Goal: Communication & Community: Answer question/provide support

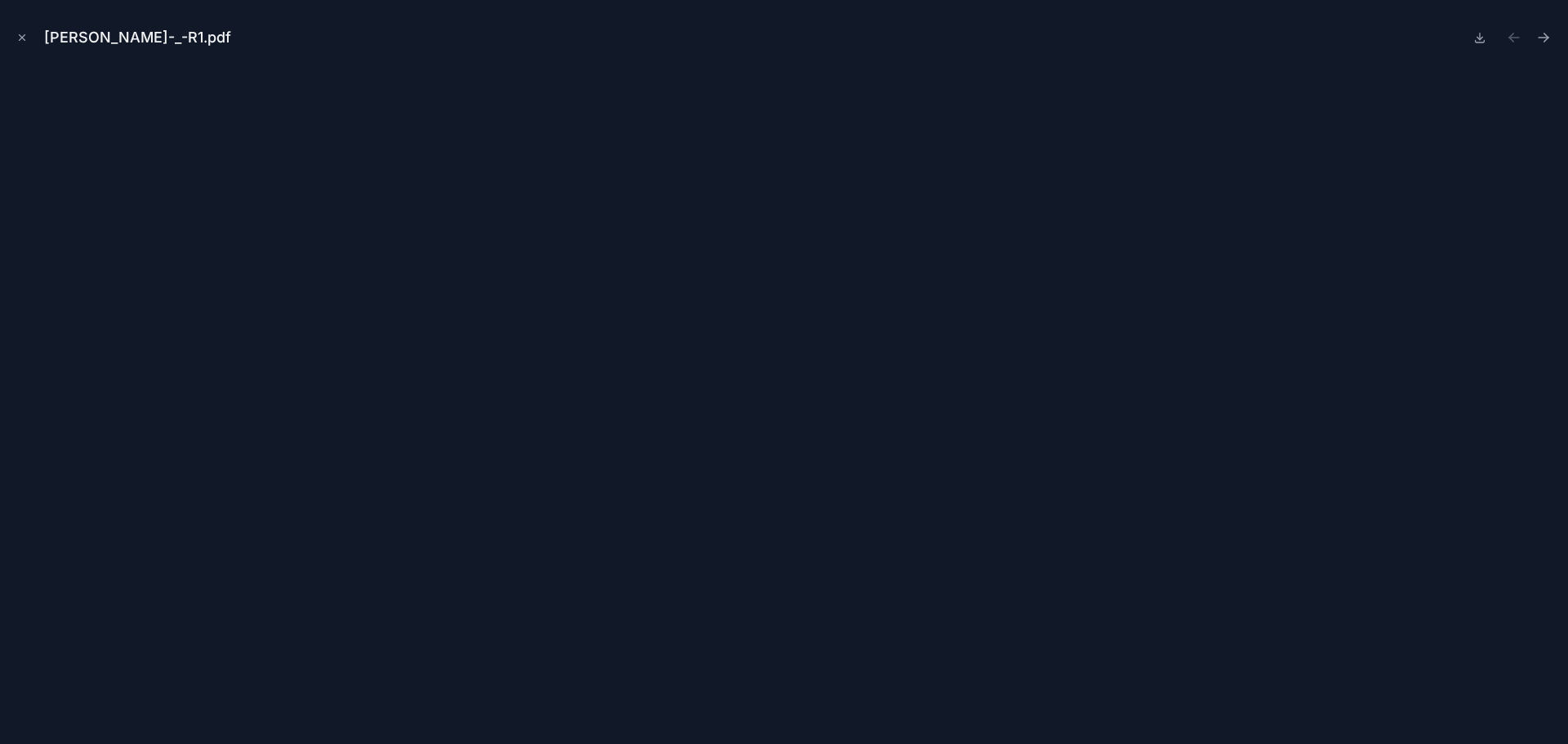
scroll to position [698, 0]
click at [20, 40] on icon "Close modal" at bounding box center [22, 38] width 11 height 11
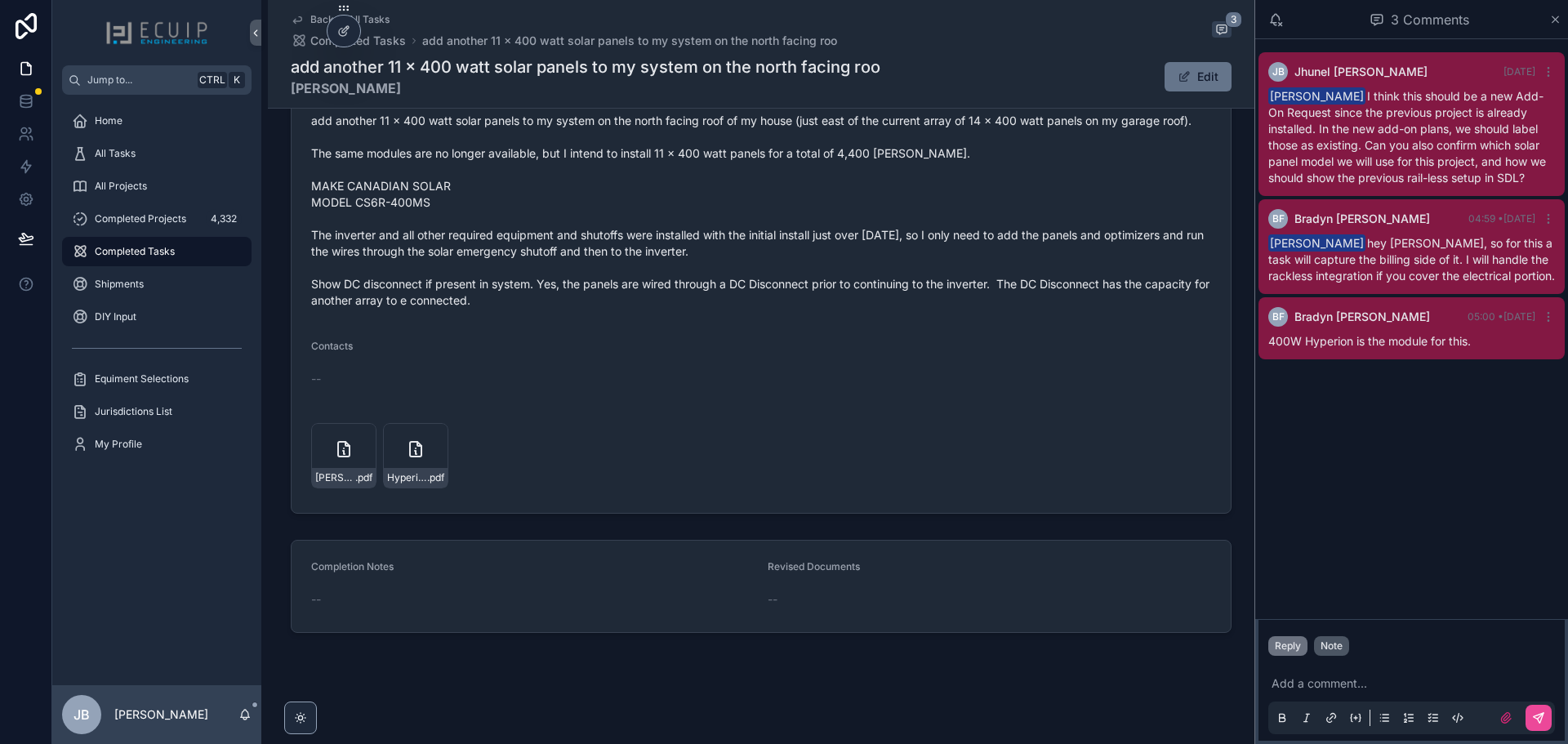
click at [1329, 648] on div "Note" at bounding box center [1331, 646] width 22 height 13
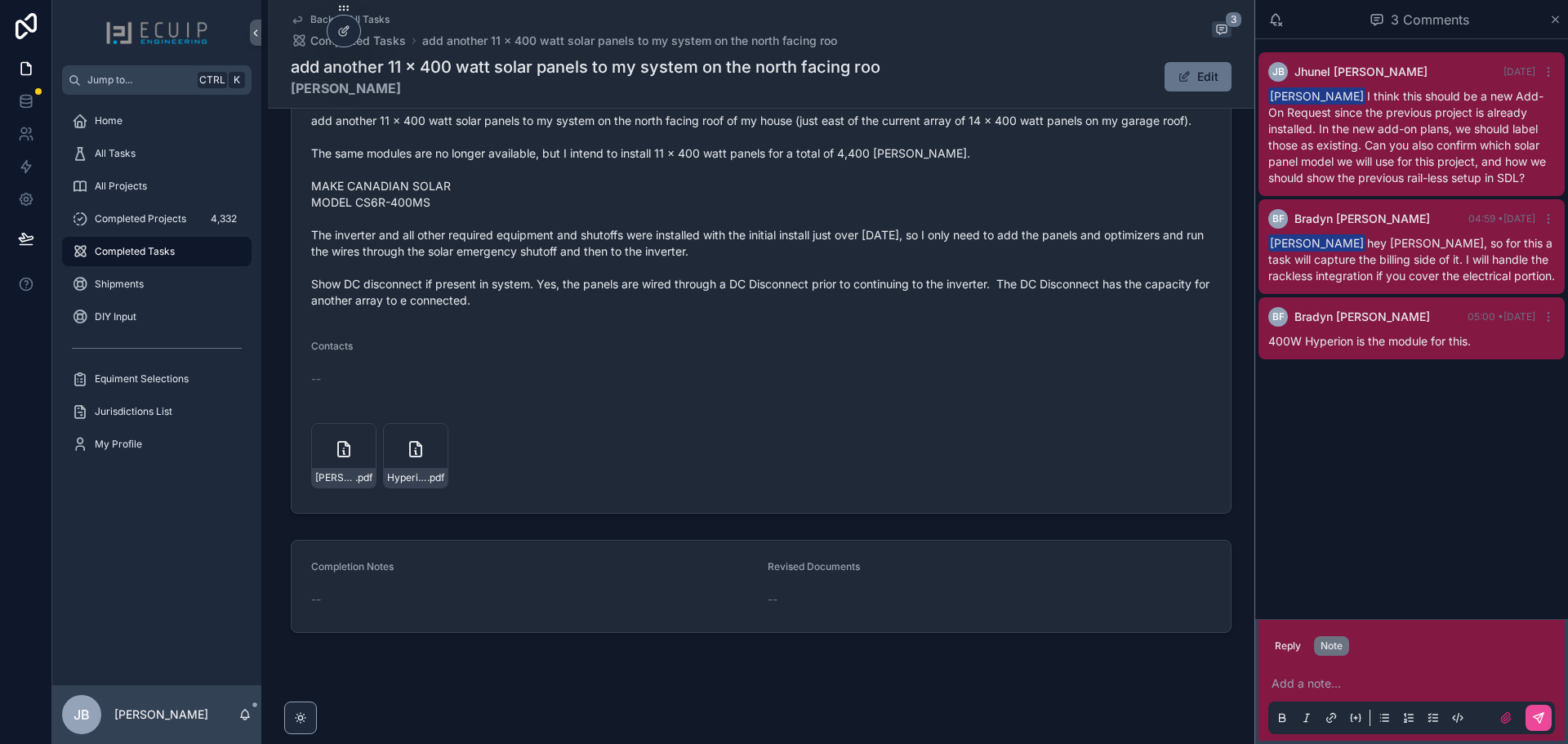
click at [1325, 683] on p "scrollable content" at bounding box center [1416, 683] width 287 height 16
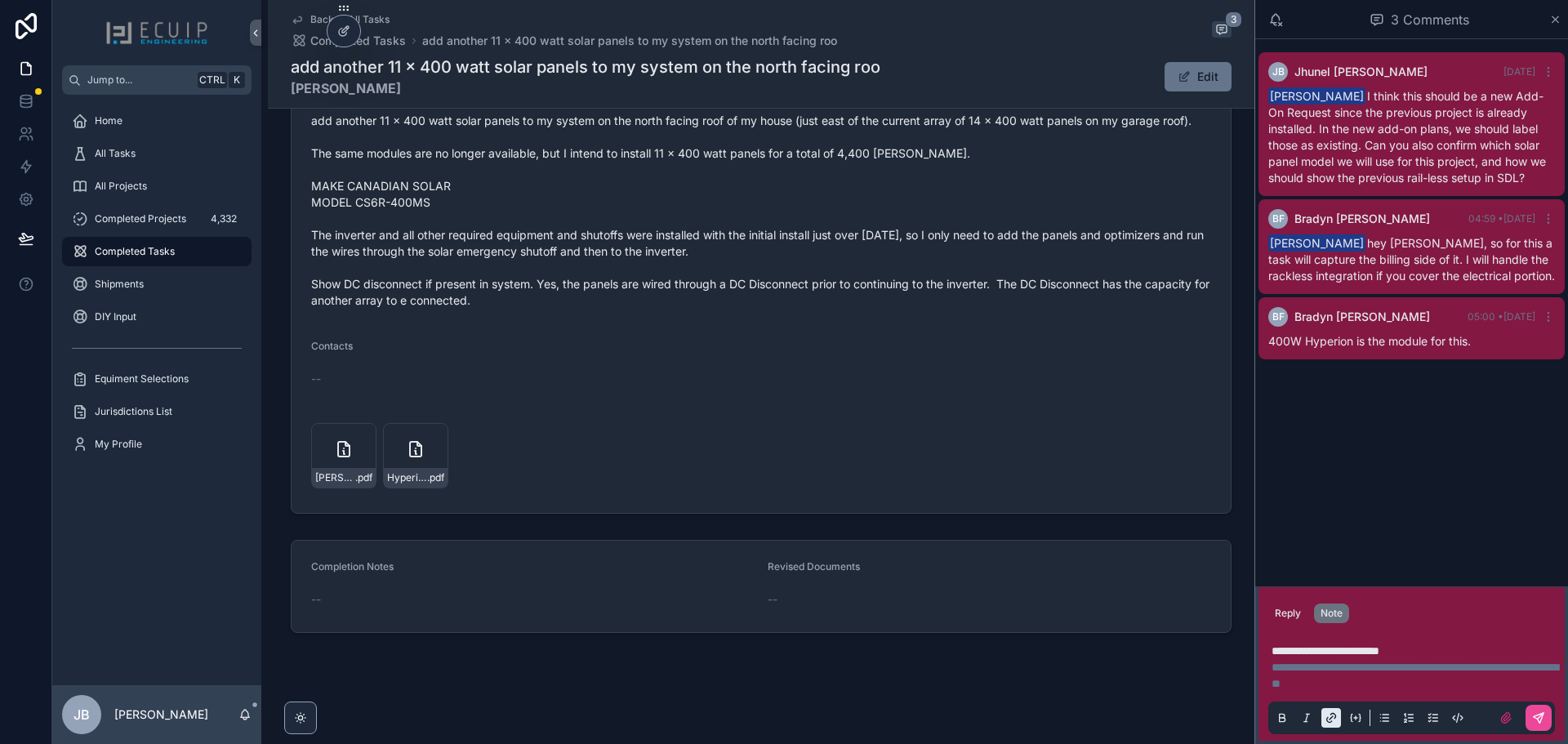
click at [1273, 647] on span "**********" at bounding box center [1326, 651] width 108 height 11
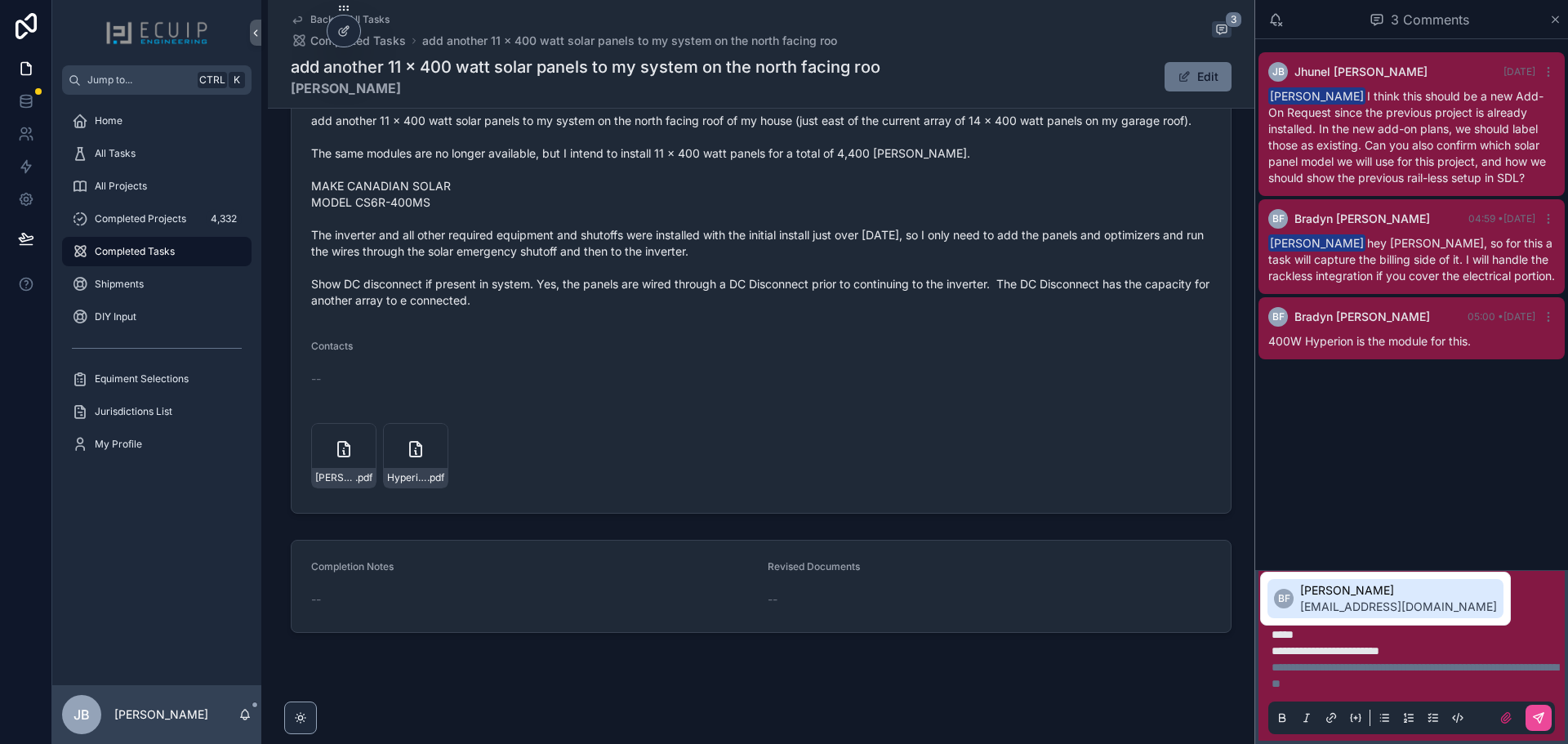
click at [1349, 599] on span "bradyn@ecuip.com" at bounding box center [1399, 606] width 197 height 16
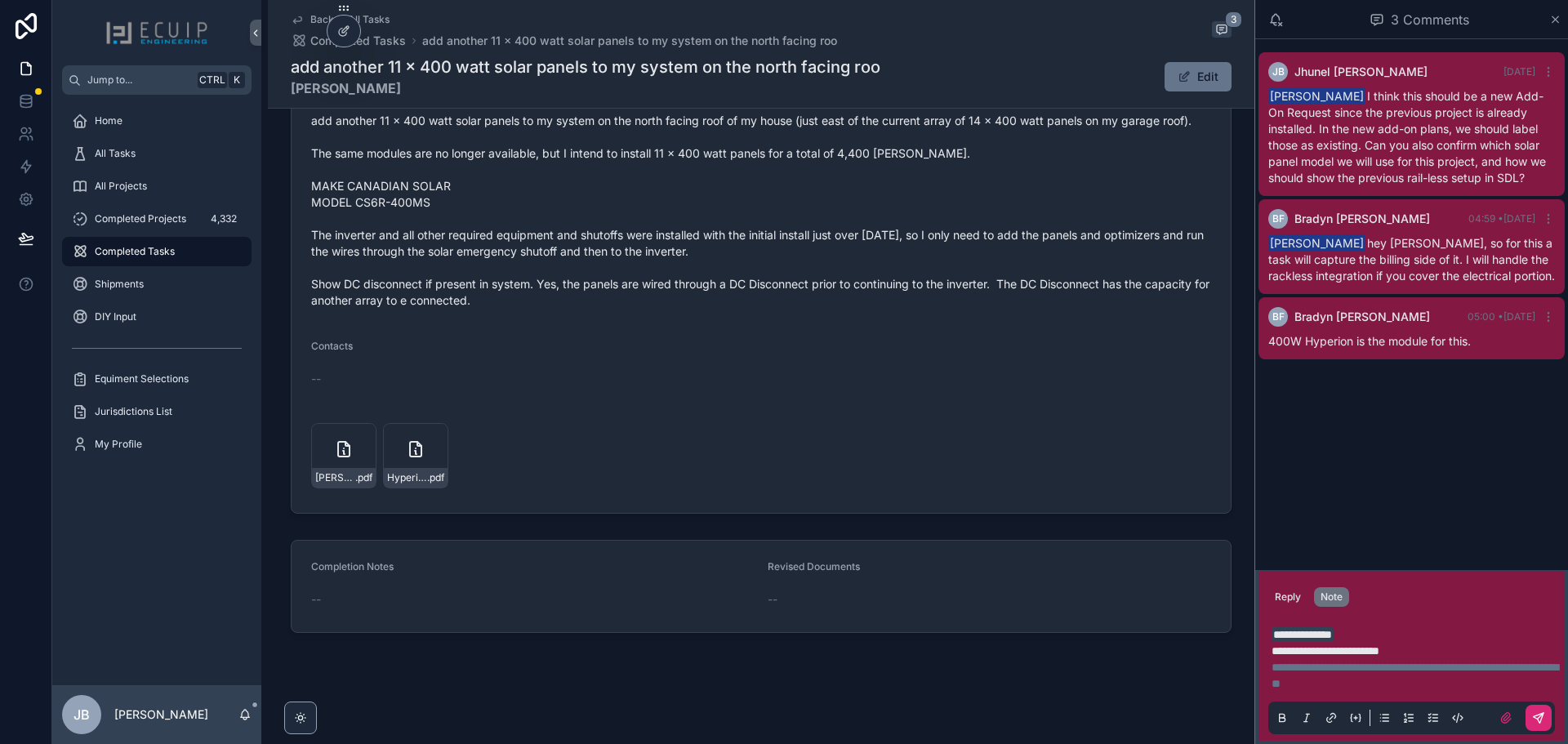
click at [1538, 718] on icon "scrollable content" at bounding box center [1539, 718] width 13 height 13
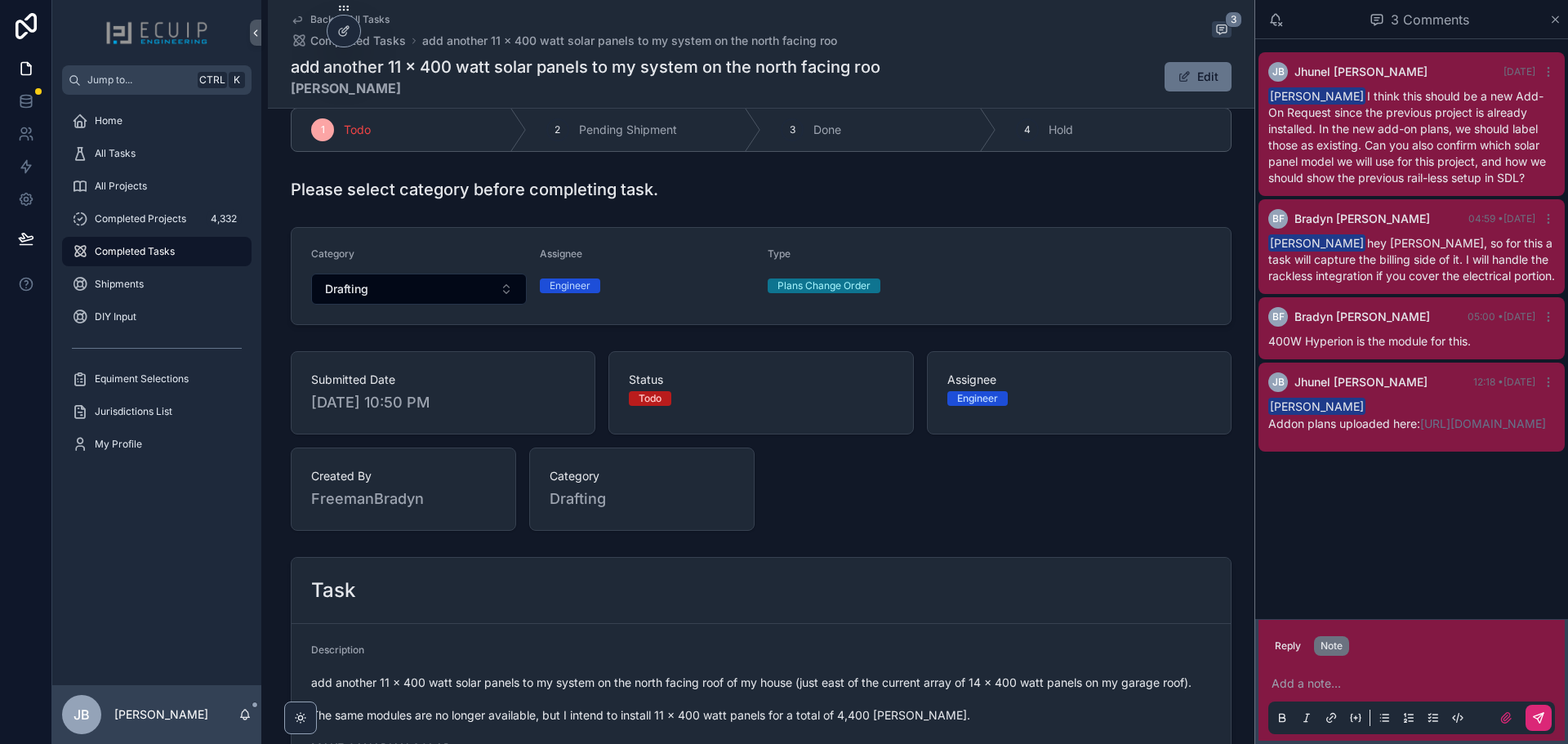
scroll to position [126, 0]
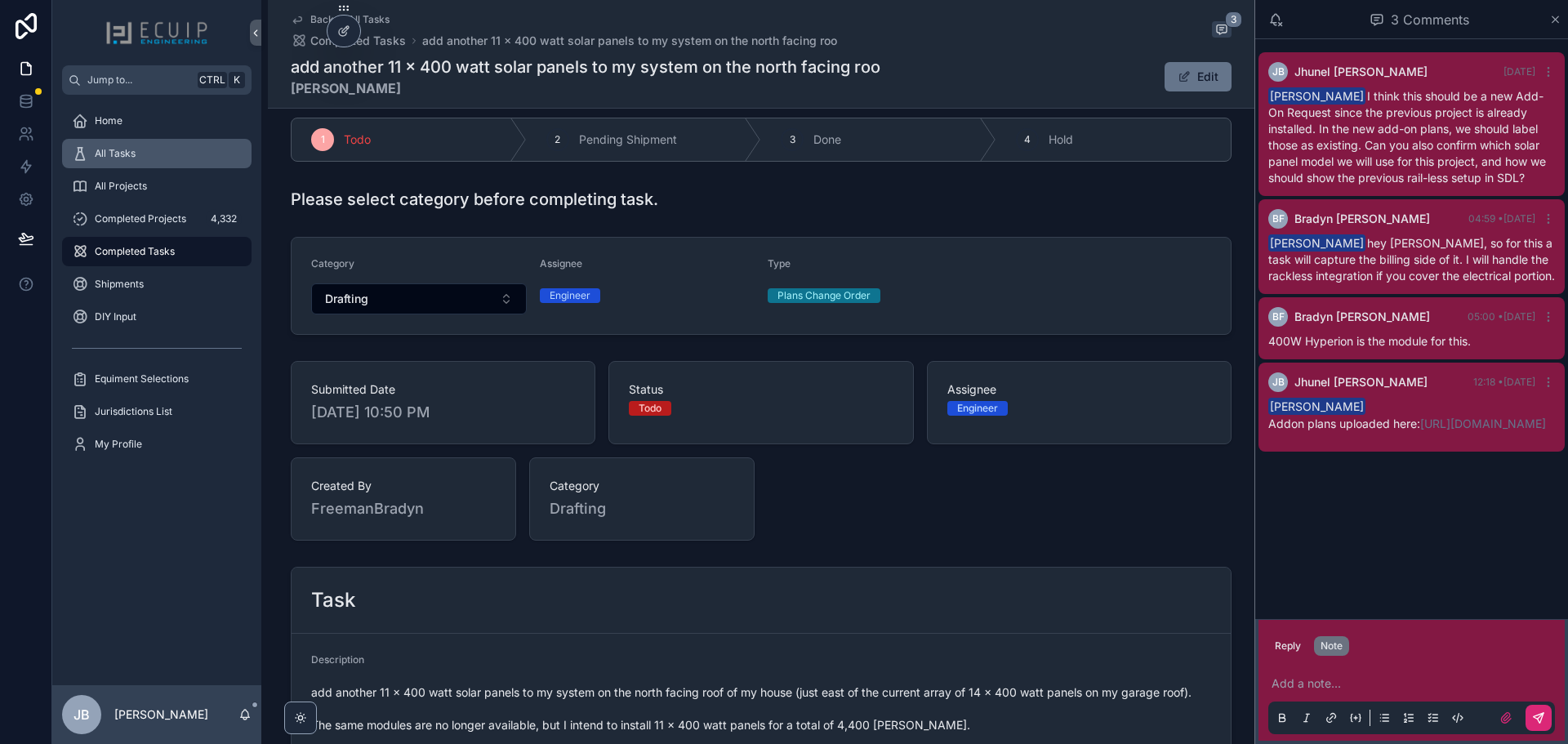
click at [134, 156] on span "All Tasks" at bounding box center [116, 153] width 41 height 13
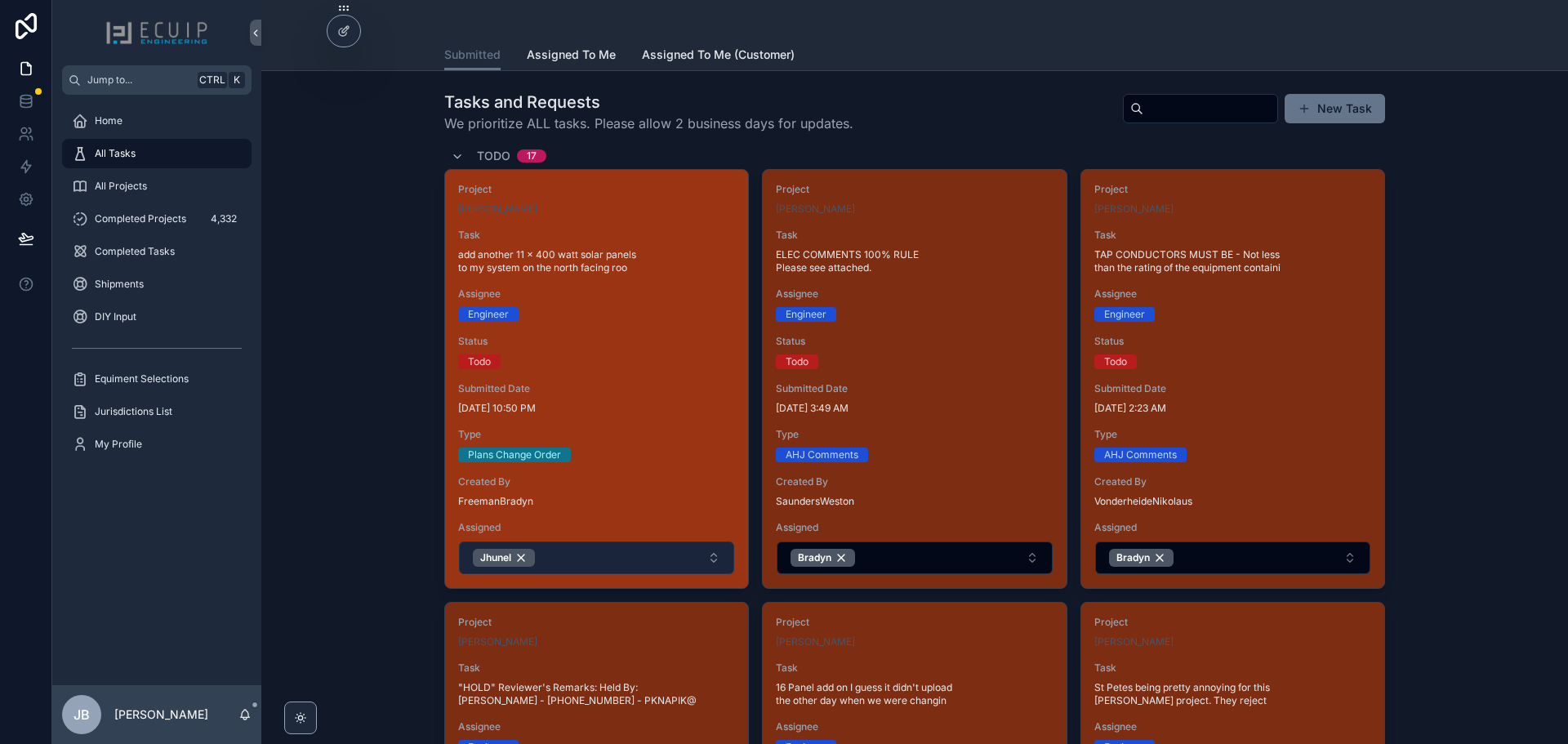
click at [601, 563] on button "Jhunel" at bounding box center [597, 558] width 275 height 33
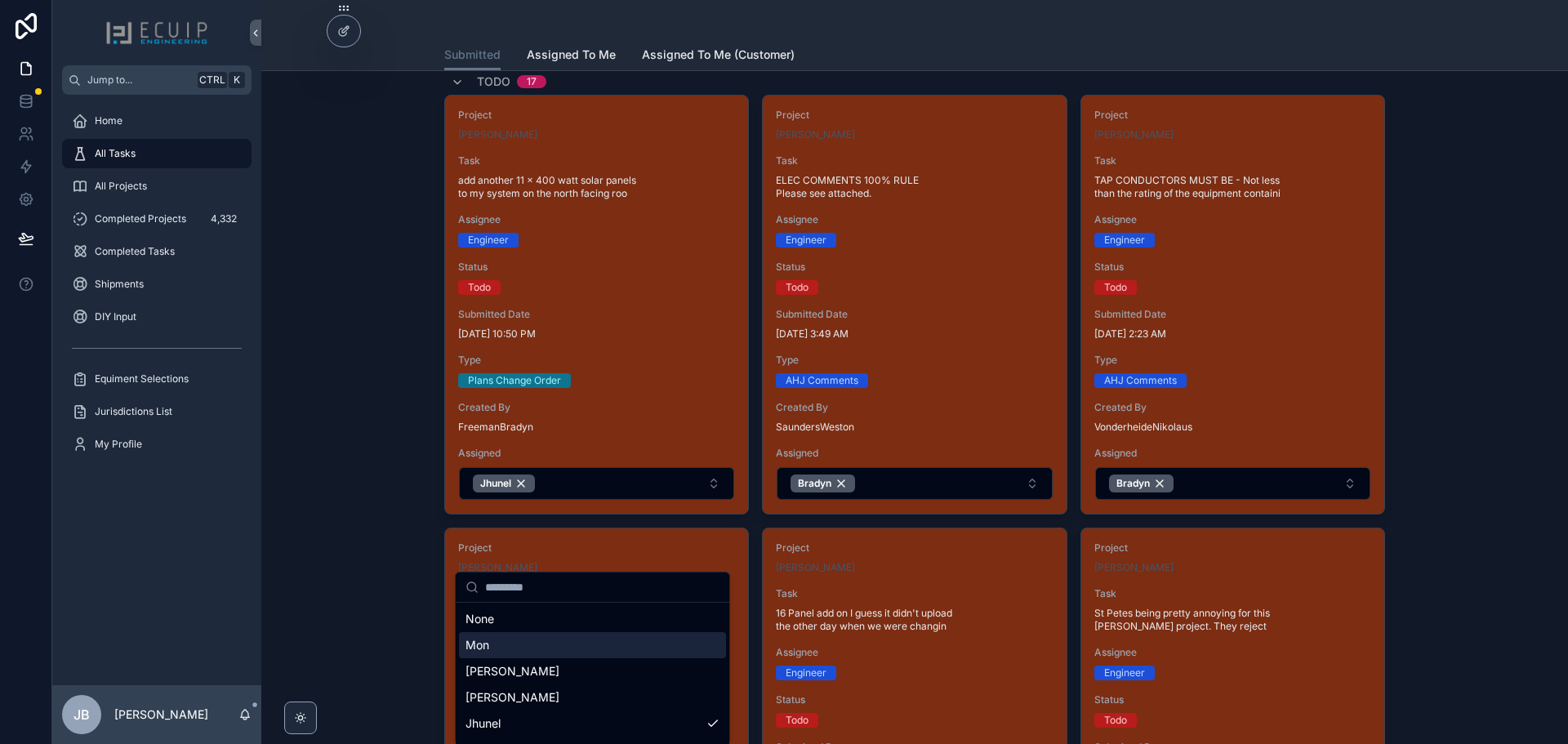
scroll to position [82, 0]
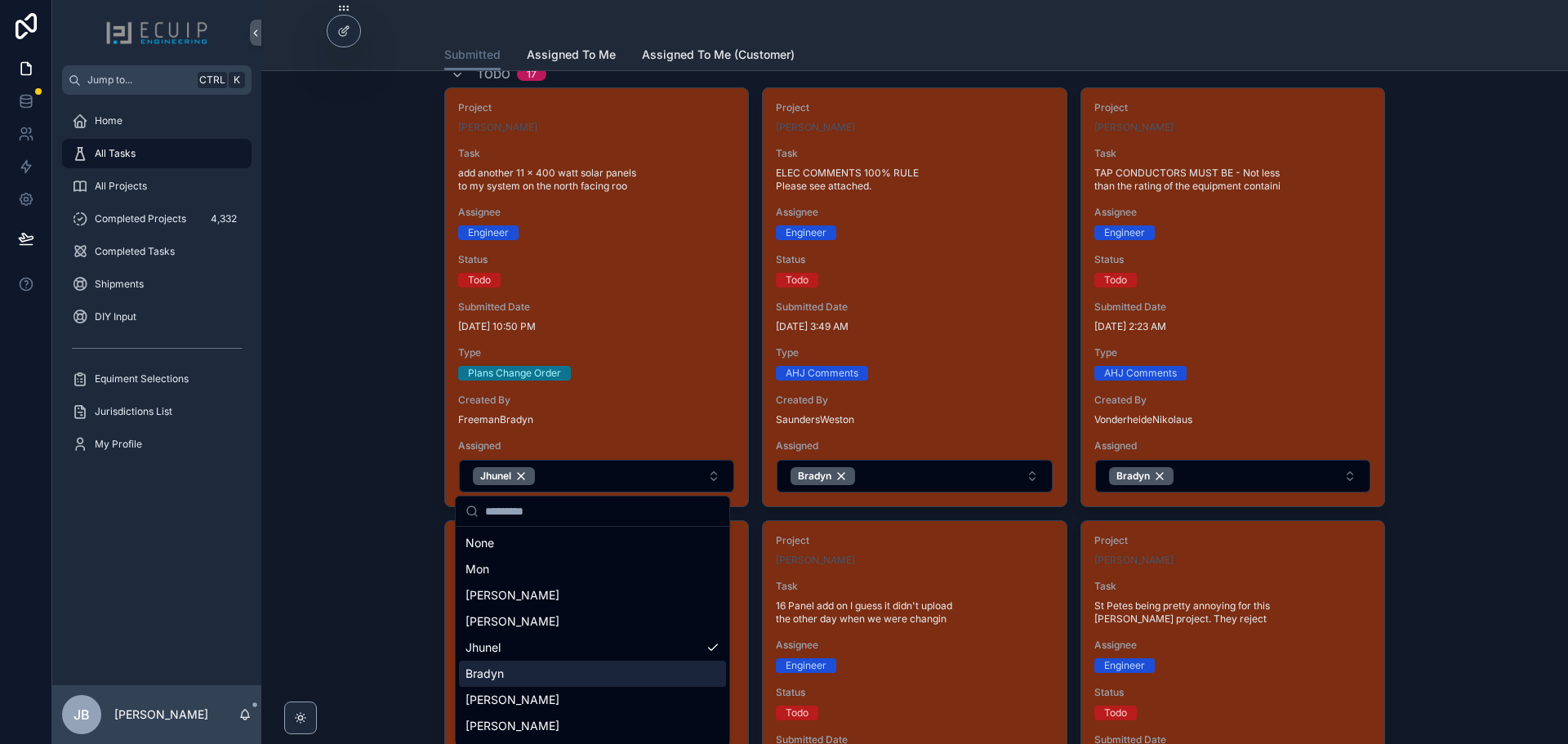
click at [542, 665] on div "Bradyn" at bounding box center [593, 674] width 267 height 26
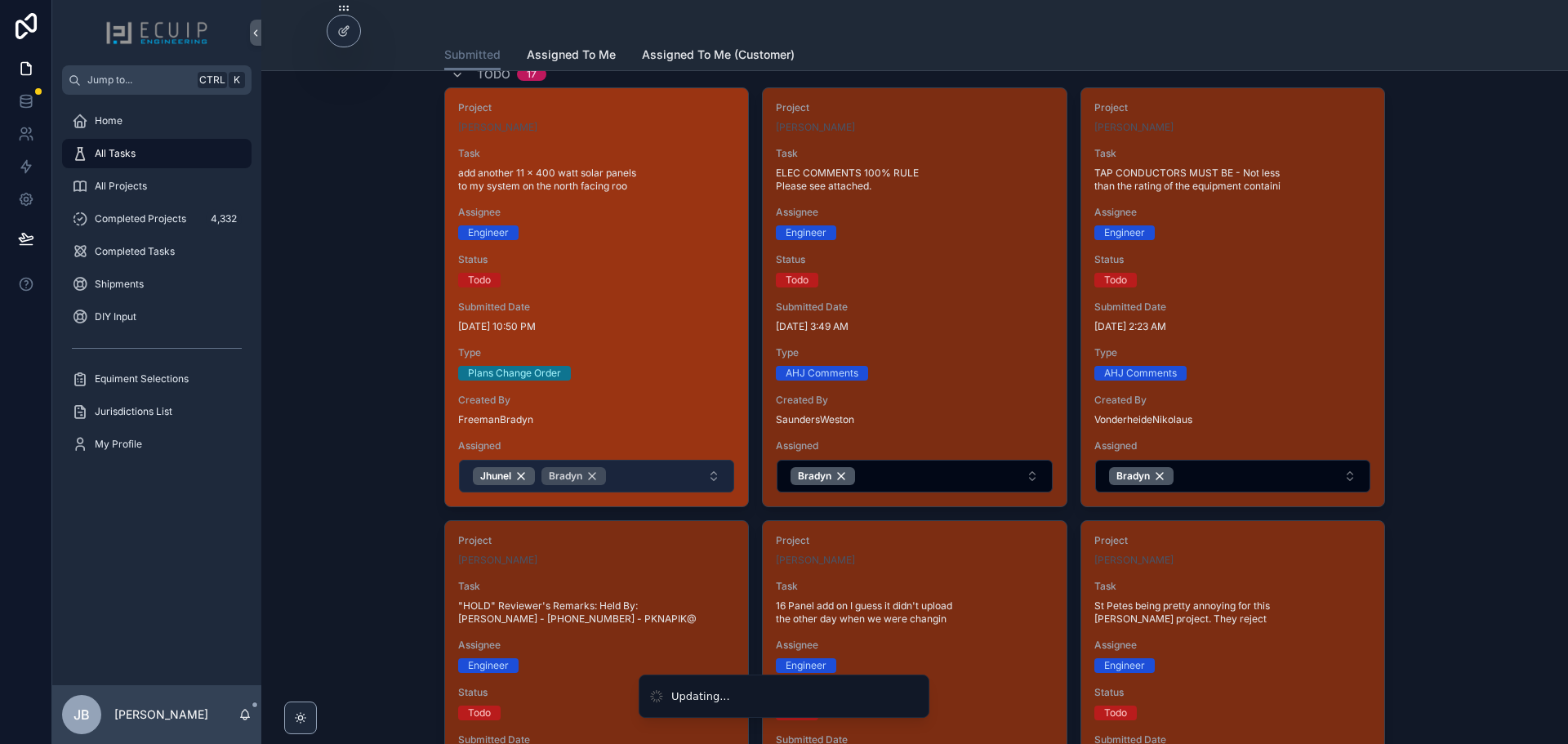
drag, startPoint x: 384, startPoint y: 479, endPoint x: 579, endPoint y: 477, distance: 195.0
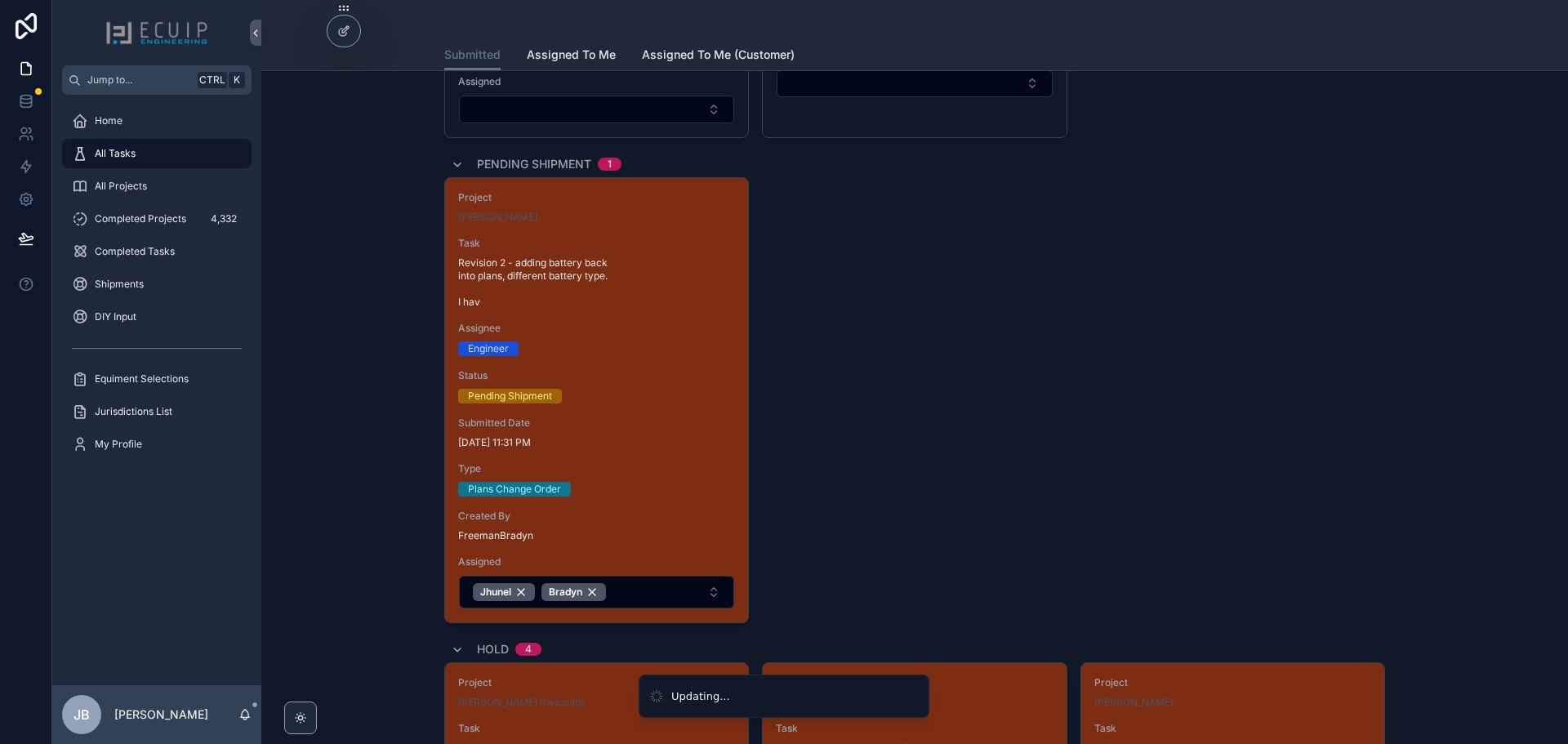
scroll to position [3021, 0]
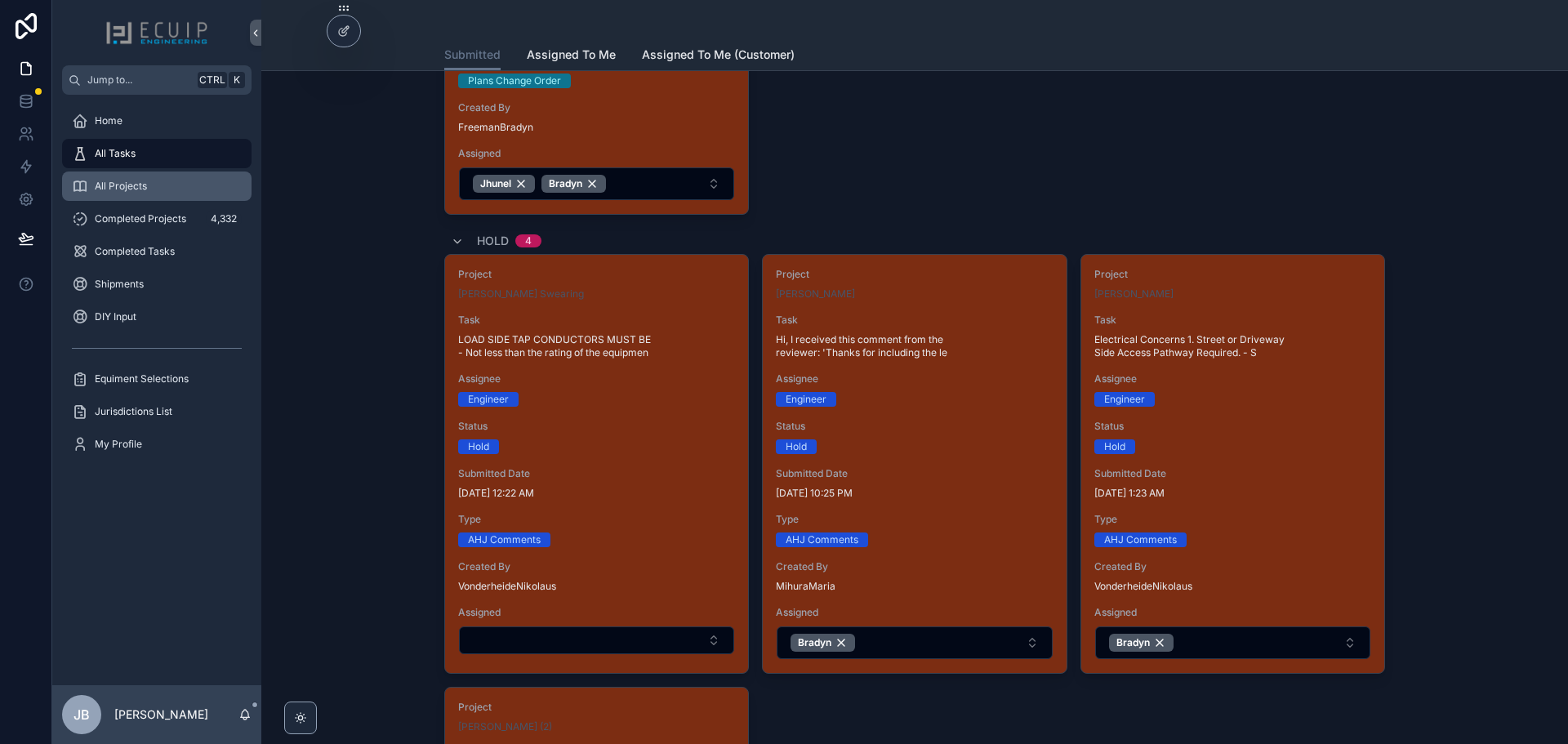
click at [123, 179] on div "All Projects" at bounding box center [157, 186] width 170 height 26
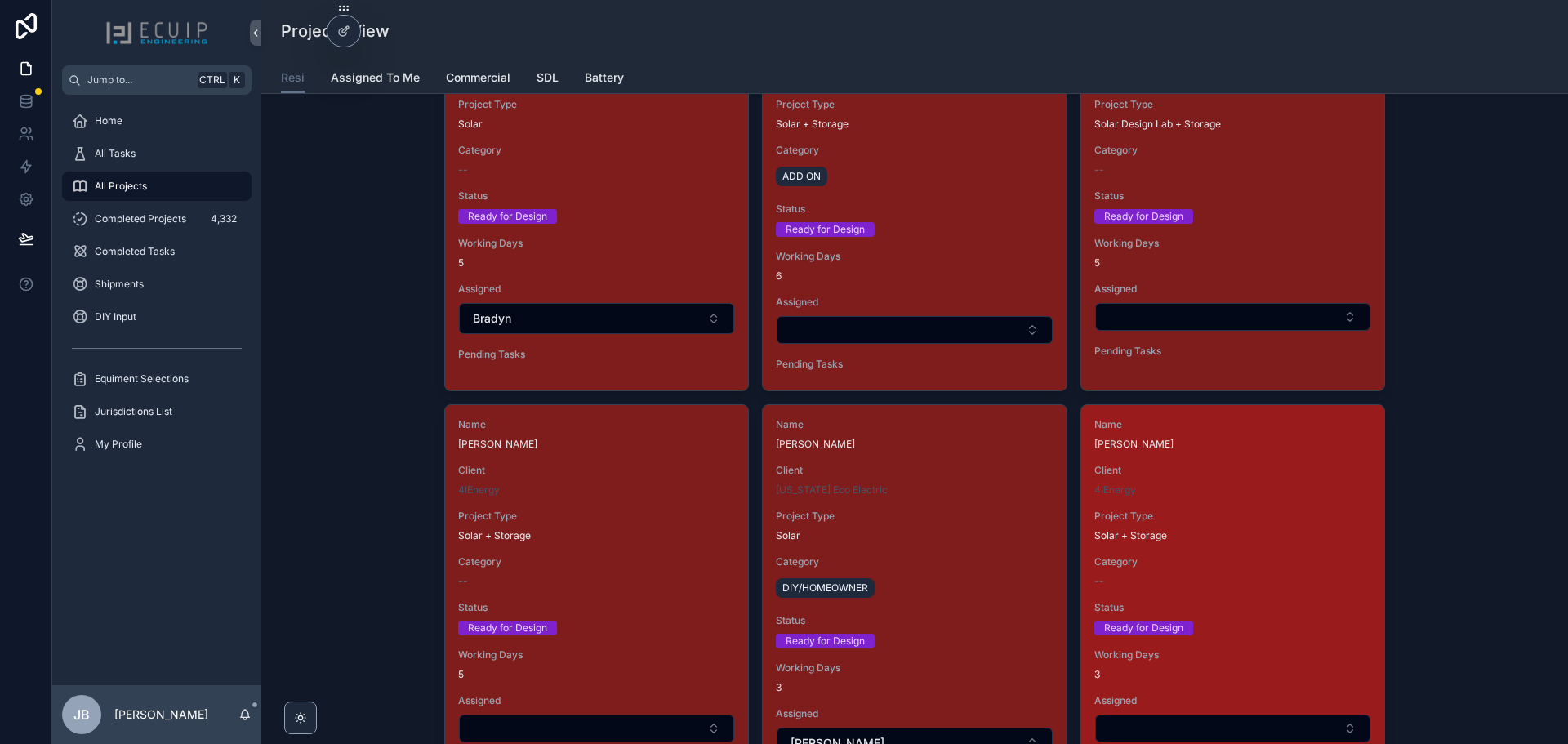
scroll to position [2205, 0]
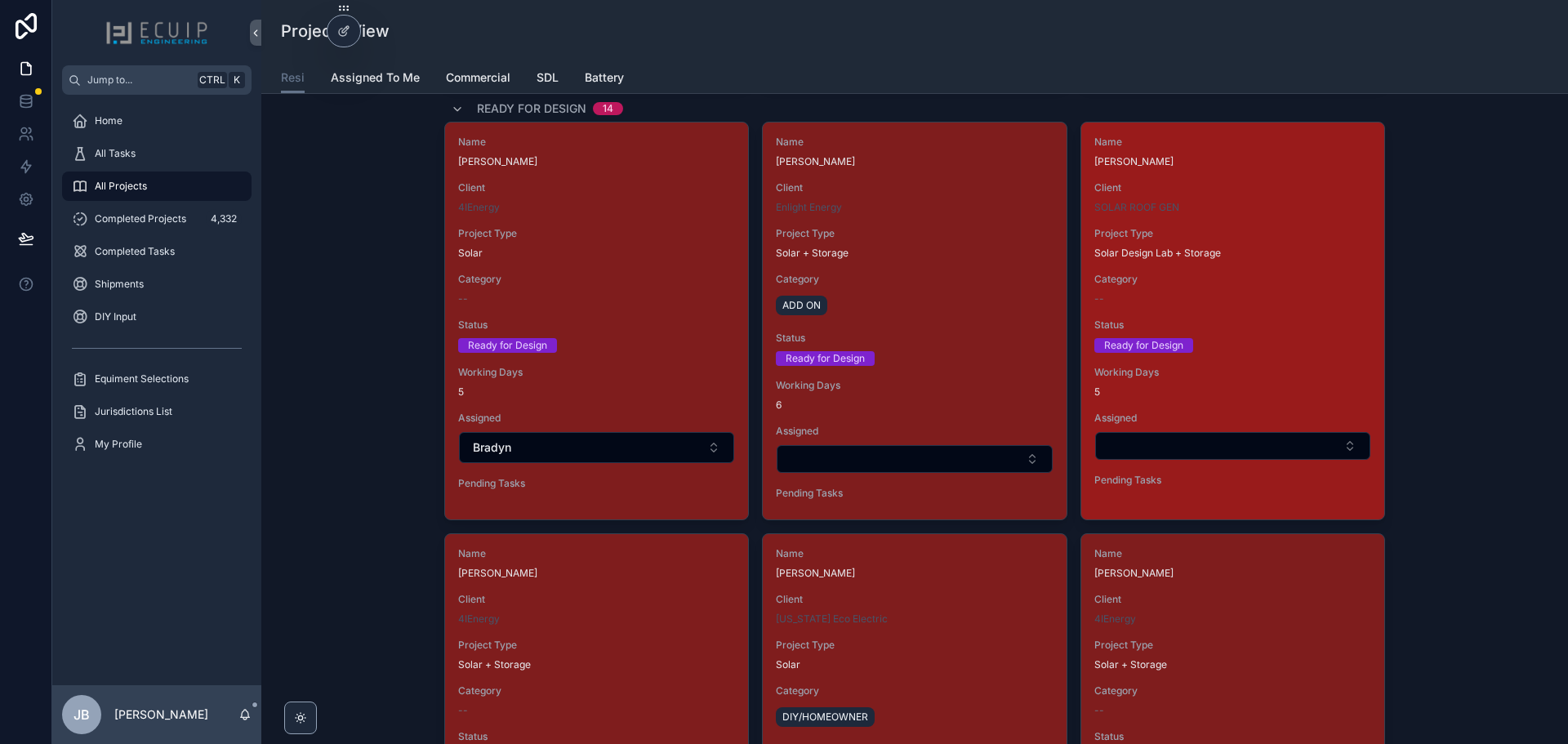
click at [1223, 359] on div "Name Michael Stone Client SOLAR ROOF GEN Project Type Solar Design Lab + Storag…" at bounding box center [1233, 314] width 303 height 383
